Goal: Information Seeking & Learning: Check status

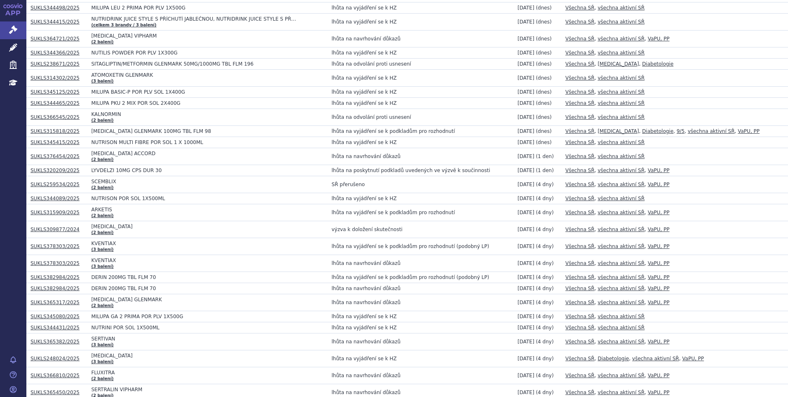
scroll to position [247, 0]
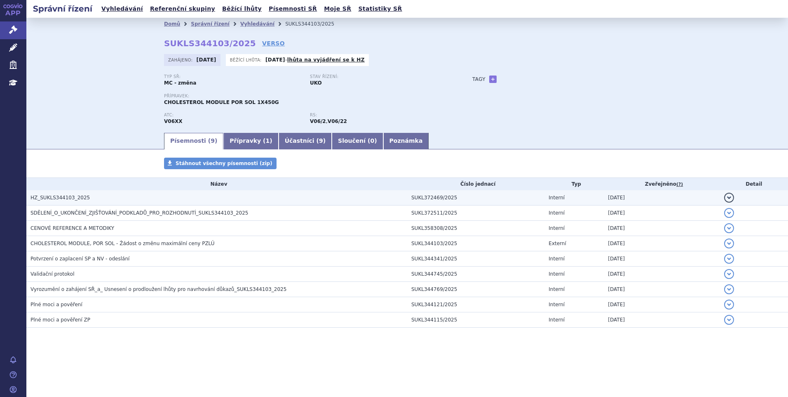
click at [56, 202] on td "HZ_SUKLS344103_2025" at bounding box center [216, 197] width 381 height 15
